Goal: Task Accomplishment & Management: Use online tool/utility

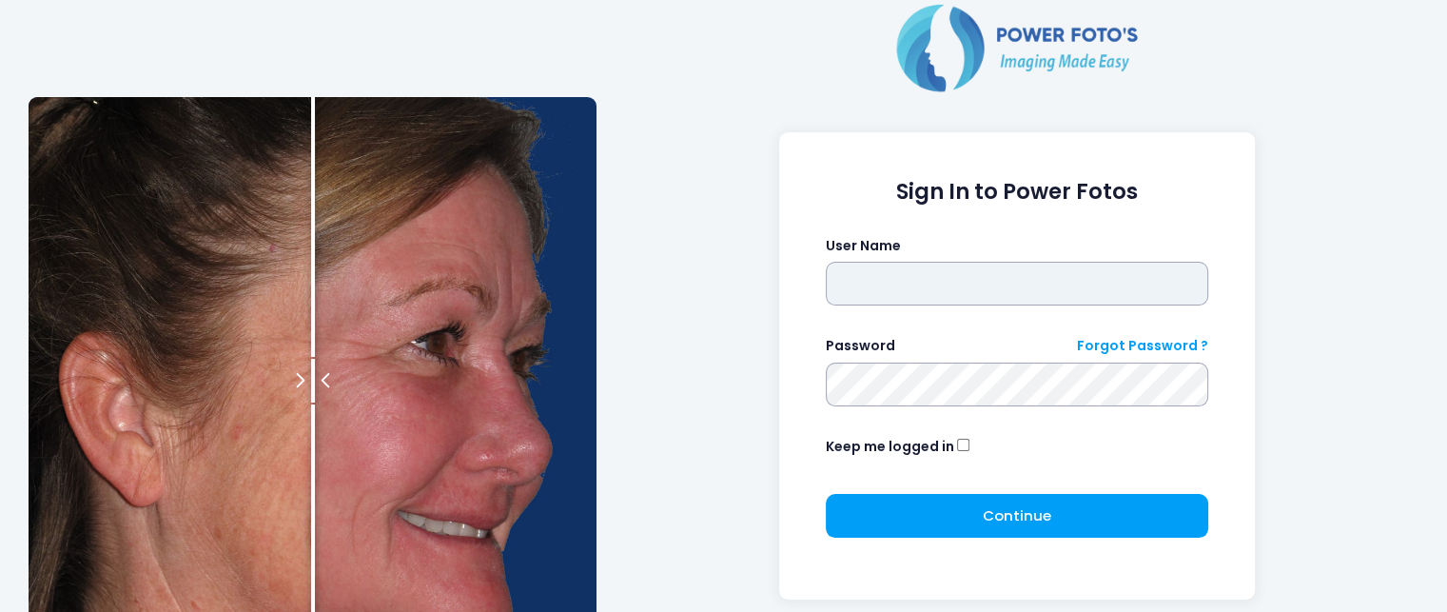
click at [891, 277] on input "text" at bounding box center [1017, 284] width 383 height 44
type input "**********"
click button "submit" at bounding box center [0, 0] width 0 height 0
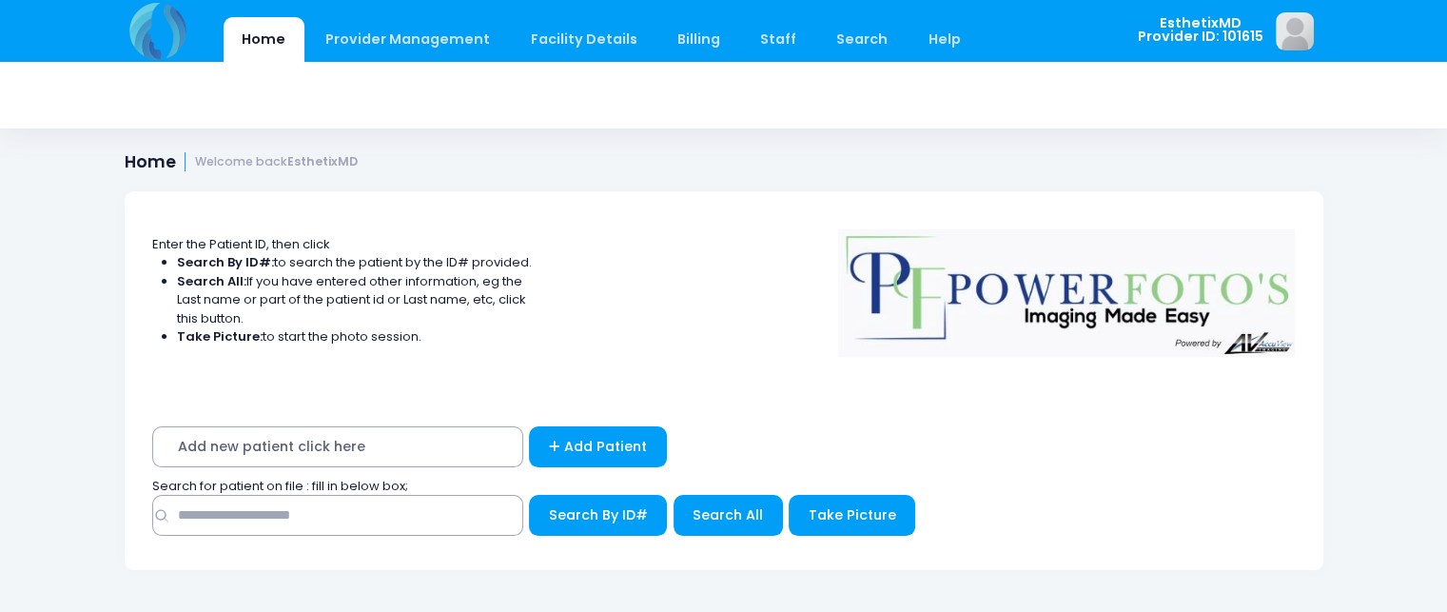
click at [1049, 189] on div "Enter the Patient ID, then click Search By ID#: to search the patient by the ID…" at bounding box center [723, 385] width 1211 height 413
